Goal: Use online tool/utility: Use online tool/utility

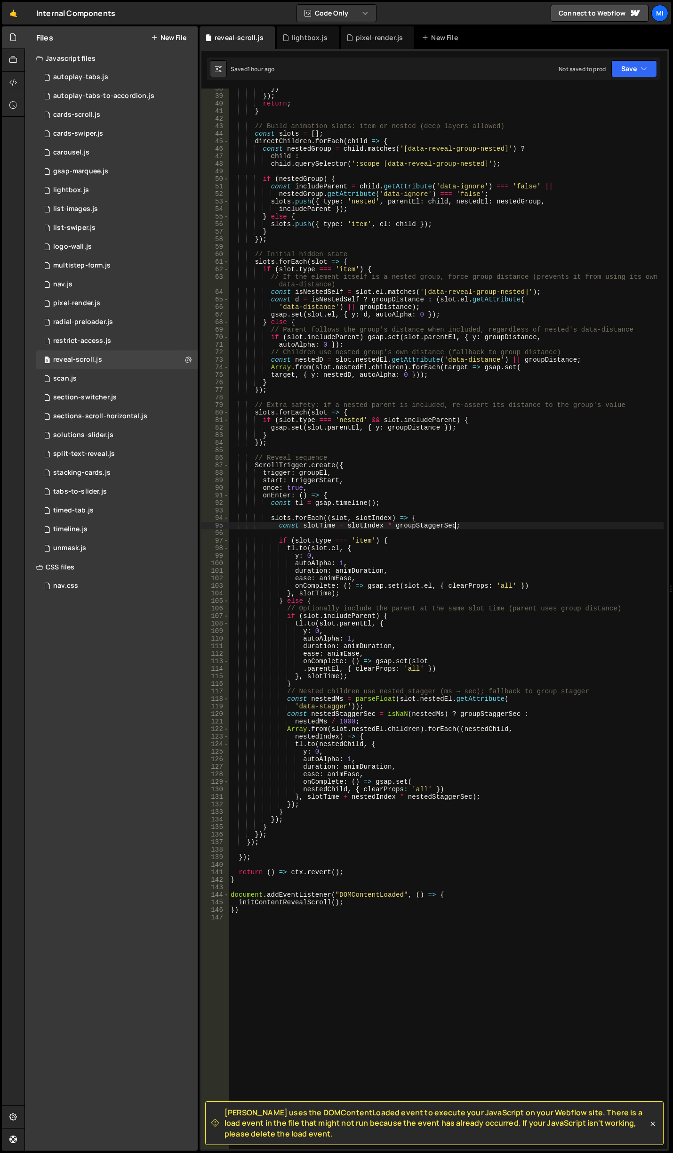
scroll to position [283, 0]
click at [19, 91] on div at bounding box center [13, 83] width 23 height 23
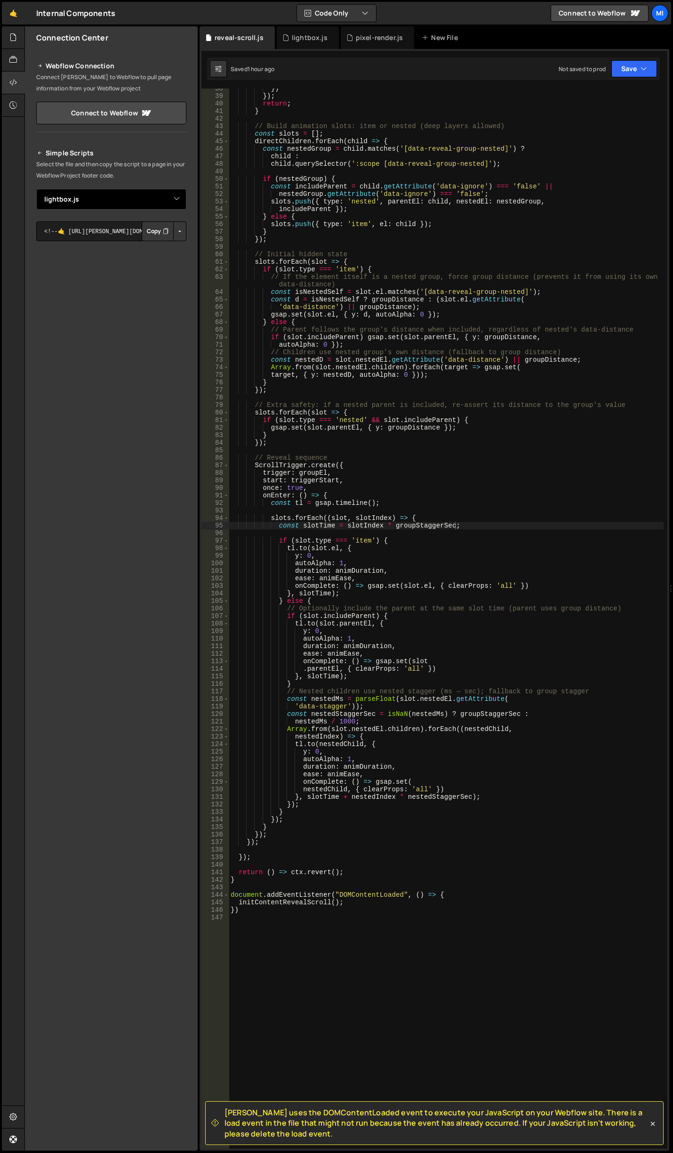
click at [166, 199] on select "Select File autoplay-tabs.js autoplay-tabs-to-accordion.js cards-scroll.js card…" at bounding box center [111, 199] width 150 height 21
click at [116, 206] on select "Select File autoplay-tabs.js autoplay-tabs-to-accordion.js cards-scroll.js card…" at bounding box center [111, 199] width 150 height 21
click at [146, 204] on select "Select File autoplay-tabs.js autoplay-tabs-to-accordion.js cards-scroll.js card…" at bounding box center [111, 199] width 150 height 21
select select "45389"
click at [36, 189] on select "Select File autoplay-tabs.js autoplay-tabs-to-accordion.js cards-scroll.js card…" at bounding box center [111, 199] width 150 height 21
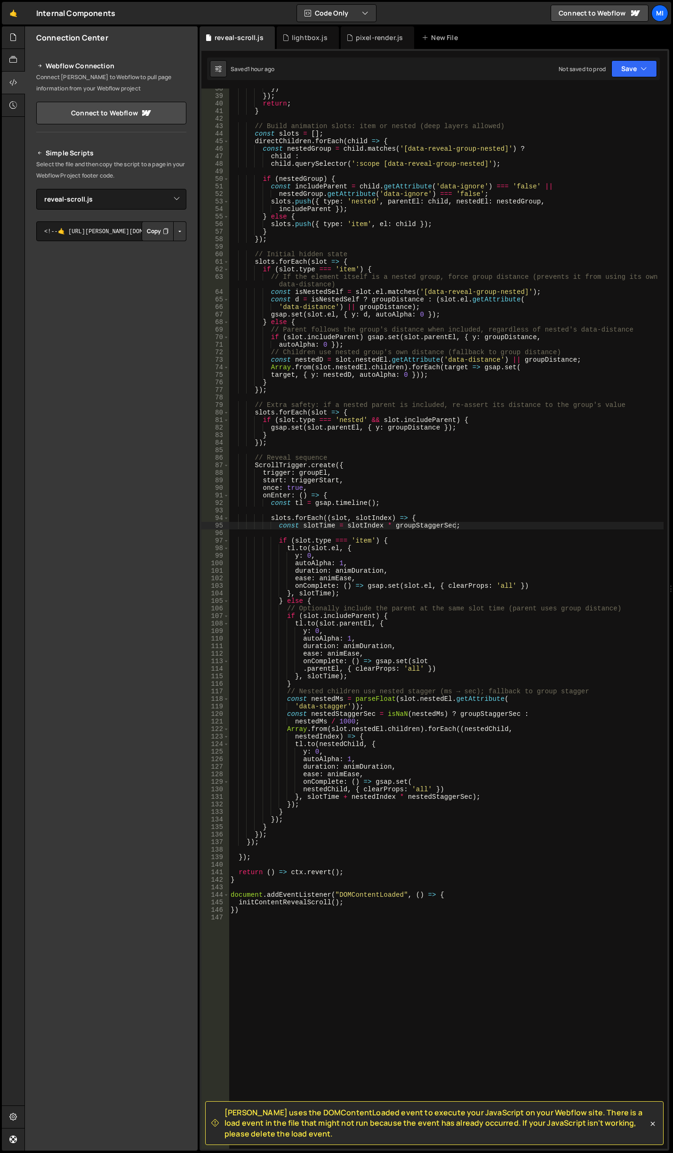
click at [178, 233] on button "Button group with nested dropdown" at bounding box center [179, 231] width 13 height 20
click at [156, 248] on link "Copy Staging js" at bounding box center [147, 249] width 78 height 13
click at [481, 307] on div "}) }) ; return ; } // Build animation slots: item or nested (deep layers allowe…" at bounding box center [446, 622] width 435 height 1075
type textarea "})"
